Goal: Information Seeking & Learning: Learn about a topic

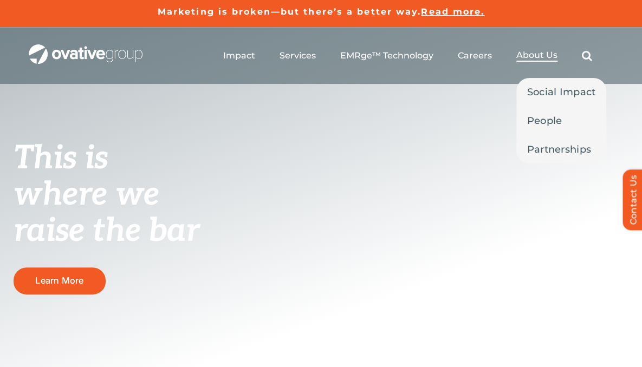
click at [541, 50] on span "About Us" at bounding box center [536, 55] width 41 height 11
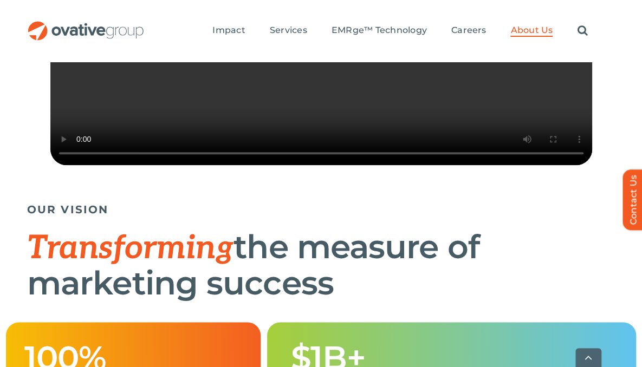
scroll to position [452, 0]
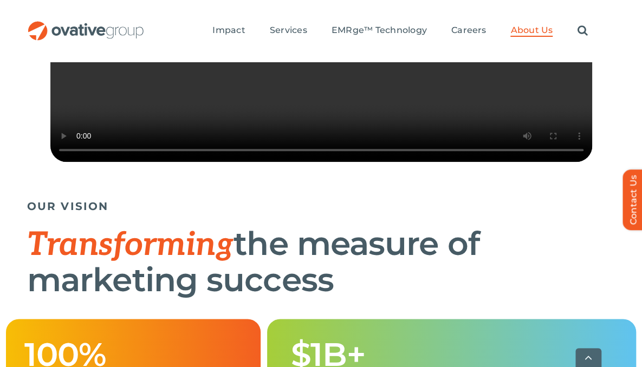
click at [381, 181] on div "We’re here for the fearless trailblazers—the innovators, the challengers, and t…" at bounding box center [321, 13] width 642 height 336
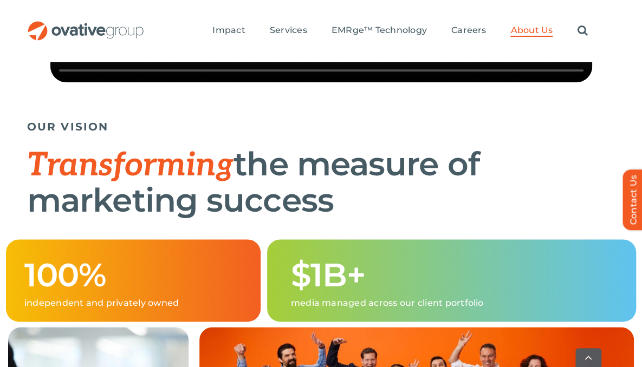
drag, startPoint x: 390, startPoint y: 317, endPoint x: 388, endPoint y: 248, distance: 69.4
click at [388, 226] on div "OUR VISION Transforming the measure of marketing success" at bounding box center [321, 170] width 588 height 111
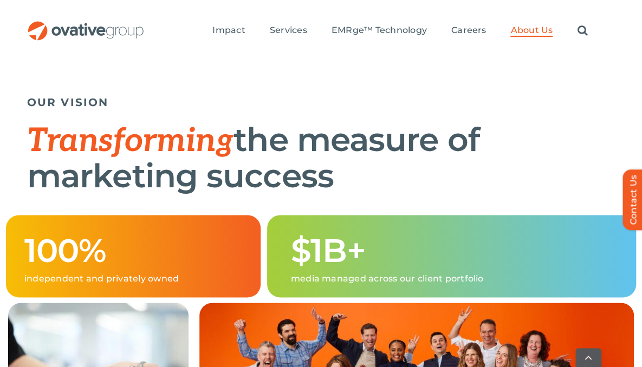
scroll to position [557, 0]
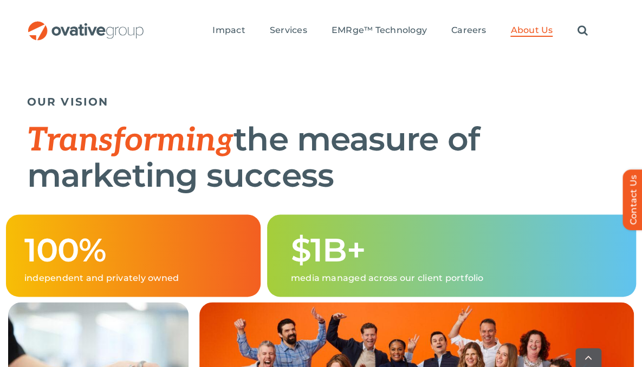
click at [550, 193] on h1 "Transforming the measure of marketing success" at bounding box center [321, 157] width 588 height 71
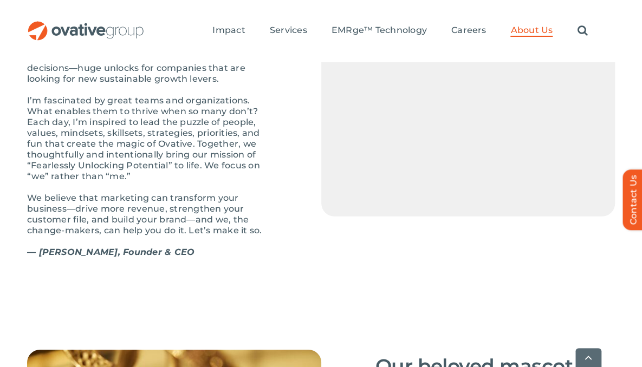
scroll to position [1361, 0]
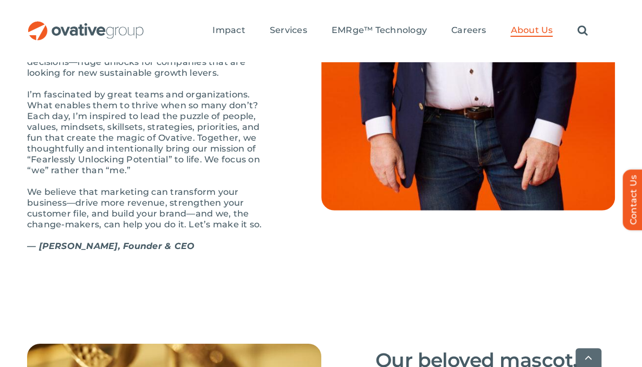
click at [617, 180] on div "OUR STORY Bright past, better future The first time I wrote down “Ovative” was …" at bounding box center [321, 36] width 642 height 480
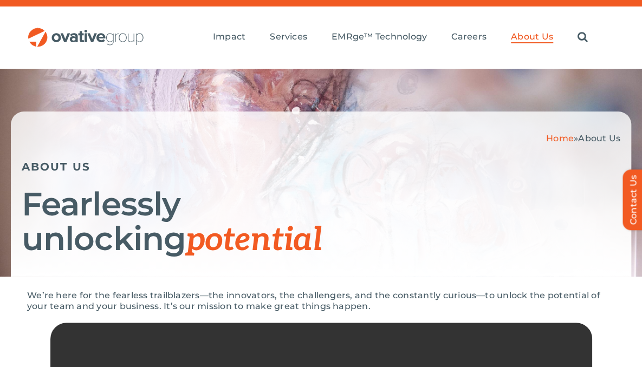
scroll to position [0, 0]
